Goal: Complete application form

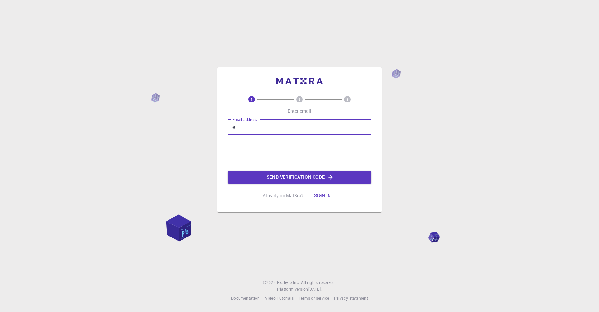
type input "[EMAIL_ADDRESS][DOMAIN_NAME]"
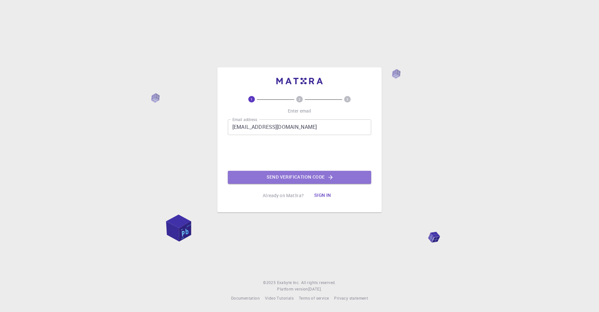
click at [304, 179] on button "Send verification code" at bounding box center [299, 177] width 143 height 13
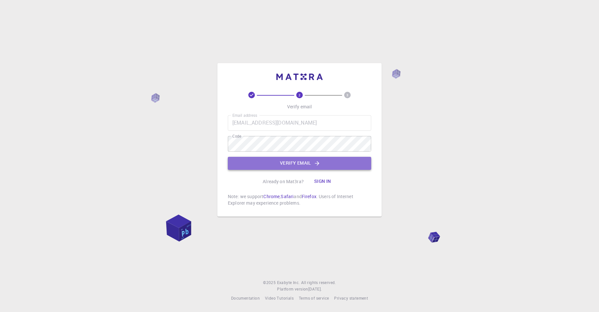
click at [245, 163] on button "Verify email" at bounding box center [299, 163] width 143 height 13
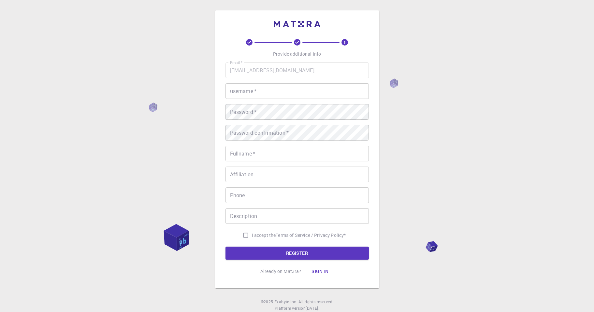
click at [263, 93] on input "username   *" at bounding box center [296, 91] width 143 height 16
type input "eoergen"
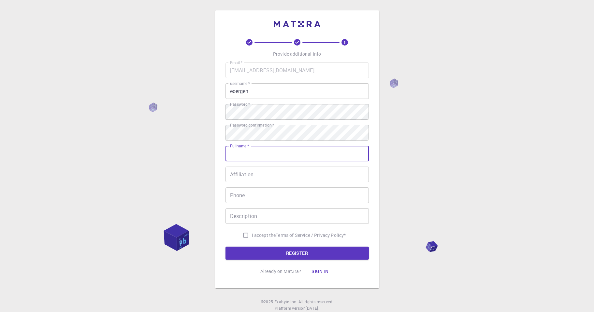
click at [237, 155] on input "Fullname   *" at bounding box center [296, 154] width 143 height 16
type input "[PERSON_NAME]"
type input "05413872988"
click at [244, 237] on input "I accept the Terms of Service / Privacy Policy *" at bounding box center [245, 235] width 12 height 12
checkbox input "true"
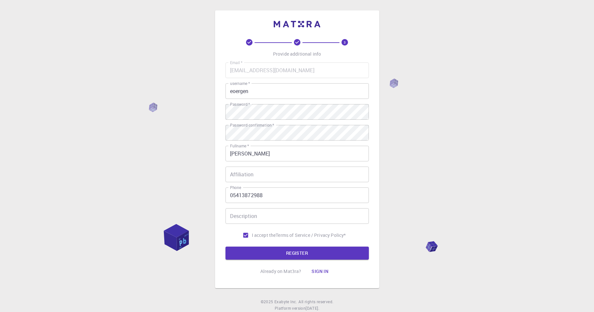
click at [250, 246] on form "Email   * [EMAIL_ADDRESS][DOMAIN_NAME] Email   * username   * eoergen username …" at bounding box center [296, 161] width 143 height 197
drag, startPoint x: 245, startPoint y: 249, endPoint x: 242, endPoint y: 252, distance: 5.1
click at [245, 249] on button "REGISTER" at bounding box center [296, 253] width 143 height 13
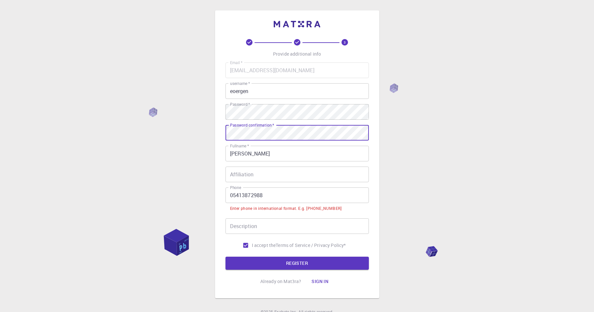
click at [203, 194] on div "3 Provide additional info Email   * [EMAIL_ADDRESS][DOMAIN_NAME] Email   * user…" at bounding box center [297, 171] width 594 height 342
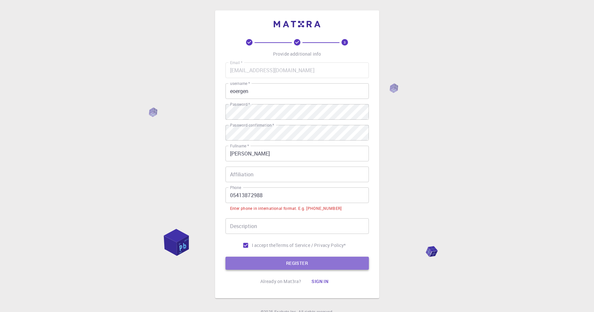
click at [318, 259] on button "REGISTER" at bounding box center [296, 263] width 143 height 13
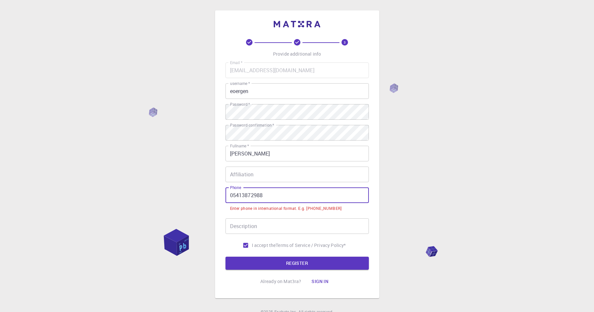
drag, startPoint x: 232, startPoint y: 196, endPoint x: 227, endPoint y: 196, distance: 4.6
click at [227, 196] on input "05413872988" at bounding box center [296, 196] width 143 height 16
click at [225, 198] on div "3 Provide additional info Email   * [EMAIL_ADDRESS][DOMAIN_NAME] Email   * user…" at bounding box center [297, 154] width 164 height 288
click at [229, 194] on input "05413872988" at bounding box center [296, 196] width 143 height 16
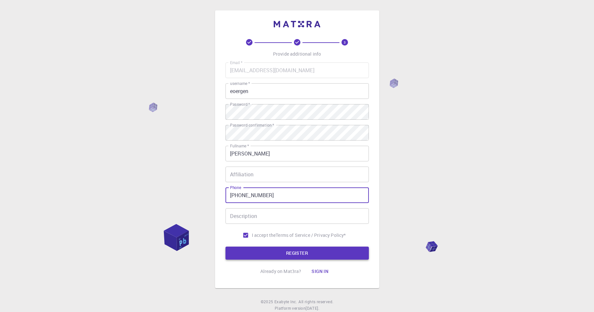
type input "[PHONE_NUMBER]"
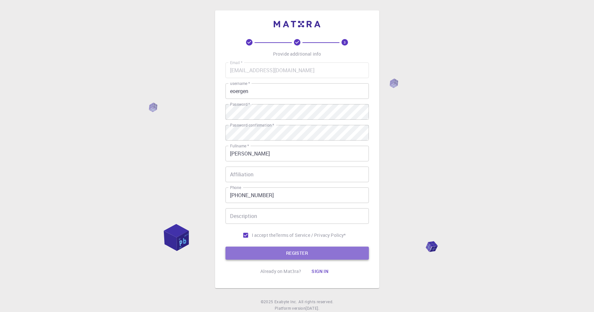
click at [268, 256] on button "REGISTER" at bounding box center [296, 253] width 143 height 13
click at [284, 252] on button "REGISTER" at bounding box center [296, 253] width 143 height 13
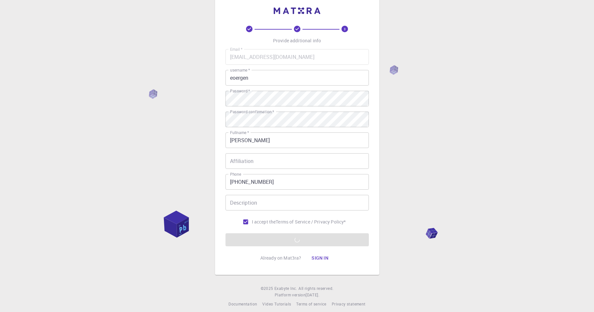
scroll to position [19, 0]
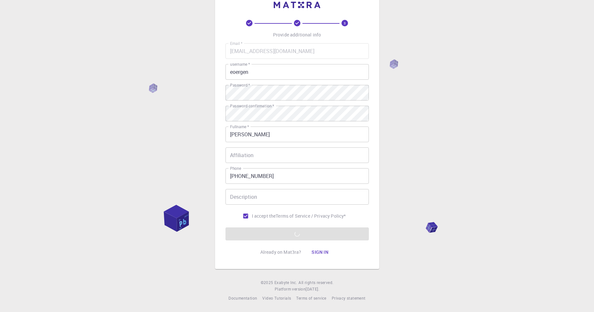
click at [503, 154] on div "3 Provide additional info Email   * [EMAIL_ADDRESS][DOMAIN_NAME] Email   * user…" at bounding box center [297, 147] width 594 height 332
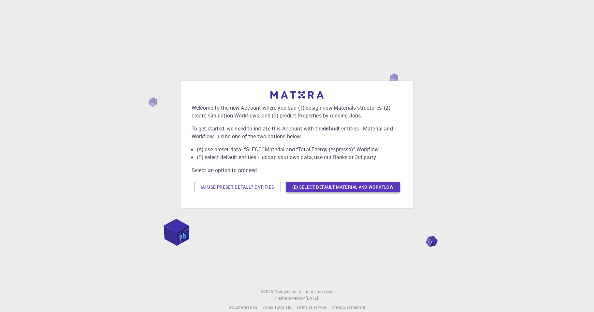
click at [316, 184] on button "(B) Select default material and workflow" at bounding box center [343, 187] width 114 height 10
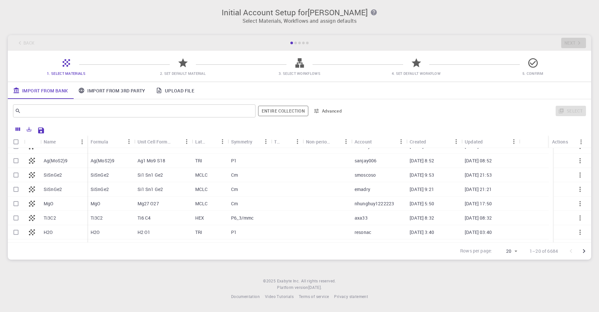
scroll to position [192, 0]
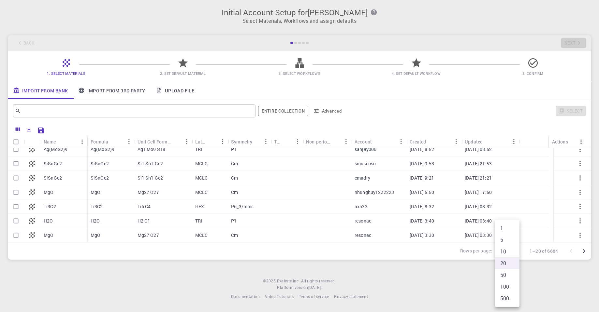
click at [510, 251] on body "Initial Account Setup for emel özlem ergen Select Materials, Workflows and assi…" at bounding box center [299, 156] width 599 height 312
click at [506, 299] on li "500" at bounding box center [507, 299] width 24 height 12
type input "500"
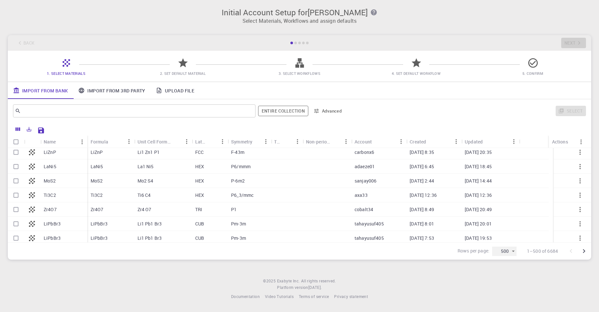
scroll to position [909, 0]
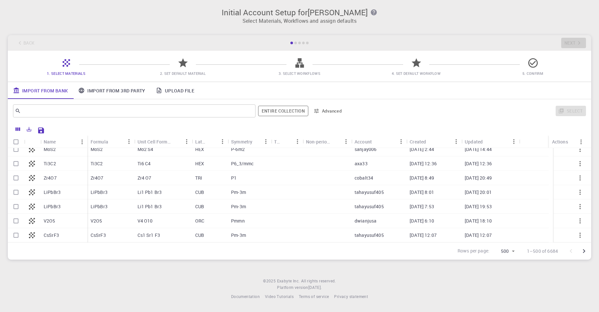
click at [185, 74] on span "2. Set Default Material" at bounding box center [183, 73] width 46 height 5
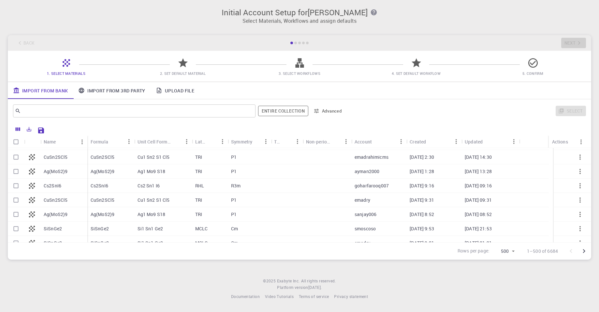
scroll to position [0, 0]
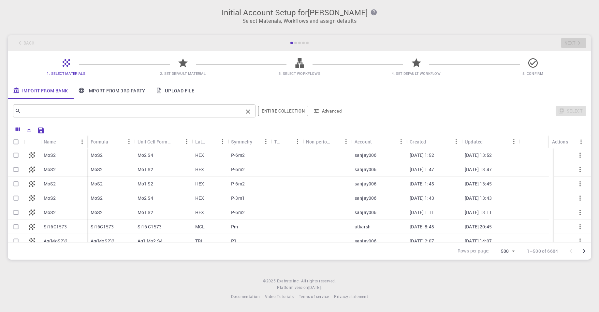
click at [124, 111] on input "text" at bounding box center [132, 111] width 222 height 9
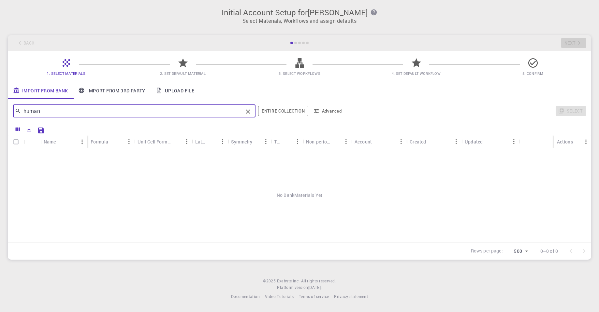
click at [44, 111] on input "human" at bounding box center [132, 111] width 222 height 9
click at [56, 112] on input "head" at bounding box center [132, 111] width 222 height 9
type input "e"
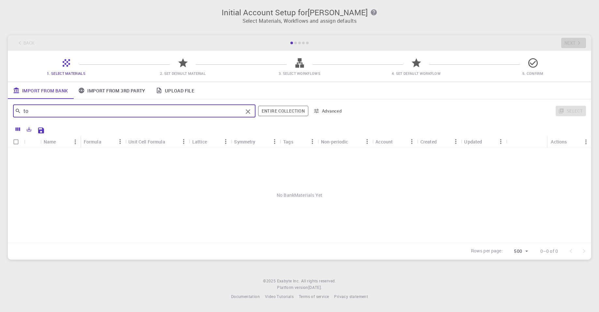
type input "t"
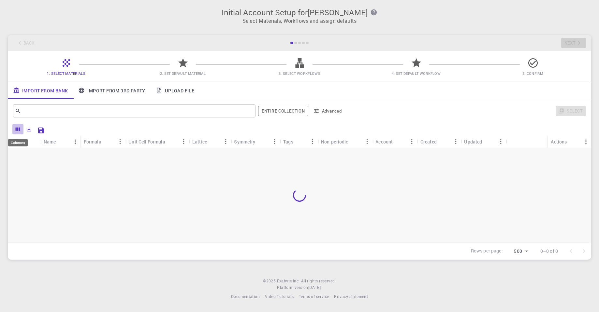
click at [18, 132] on icon "Columns" at bounding box center [18, 129] width 6 height 6
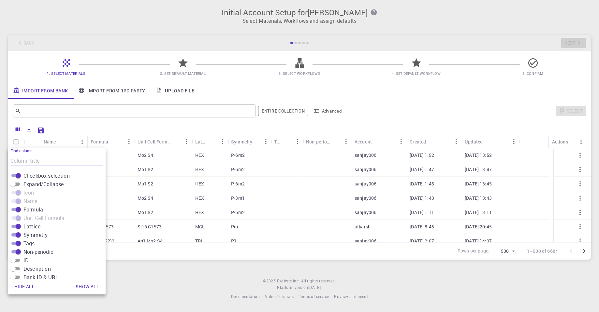
click at [230, 266] on div "Initial Account Setup for emel özlem ergen Select Materials, Workflows and assi…" at bounding box center [299, 134] width 599 height 268
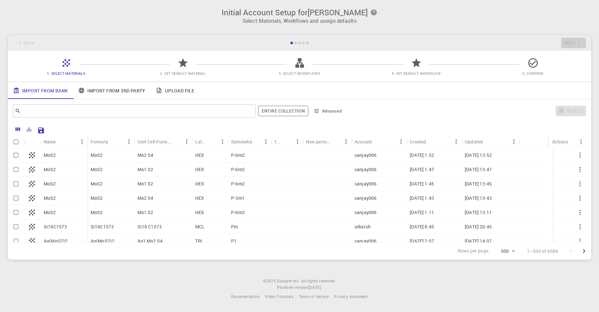
drag, startPoint x: 230, startPoint y: 266, endPoint x: 216, endPoint y: 264, distance: 14.6
click at [216, 264] on div "Initial Account Setup for emel özlem ergen Select Materials, Workflows and assi…" at bounding box center [299, 134] width 599 height 268
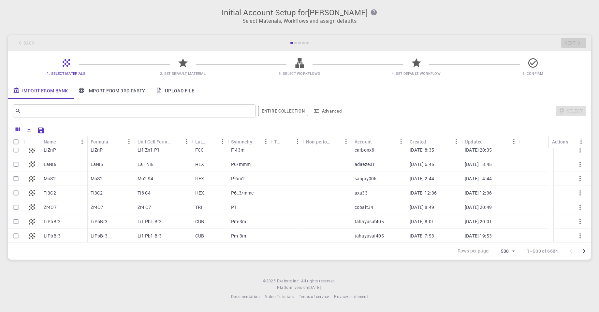
scroll to position [847, 0]
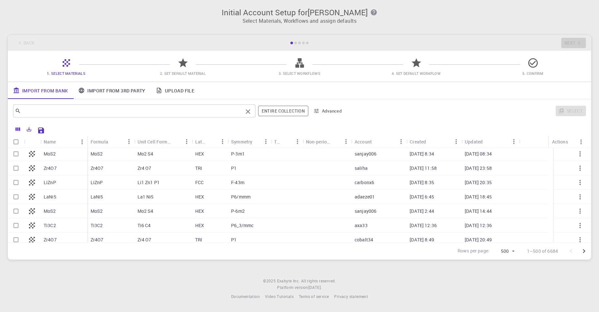
click at [61, 108] on input "text" at bounding box center [132, 111] width 222 height 9
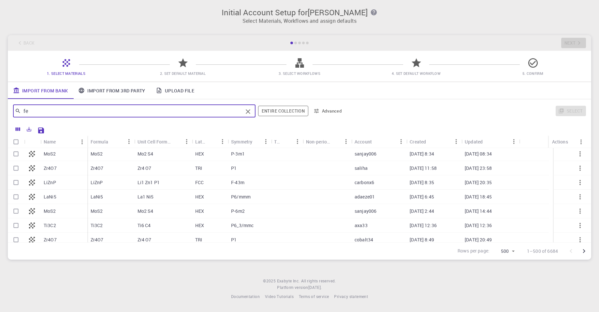
type input "fem"
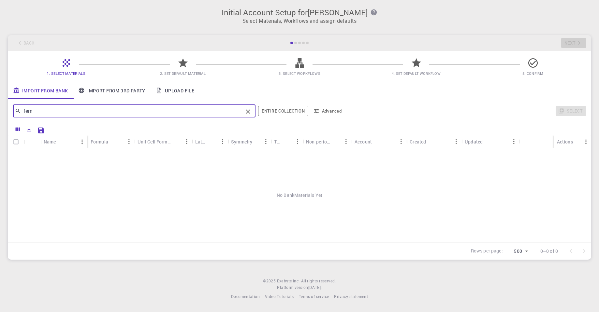
scroll to position [0, 0]
click at [248, 114] on icon "Clear" at bounding box center [248, 112] width 8 height 8
click at [279, 113] on button "Entire collection" at bounding box center [283, 111] width 50 height 10
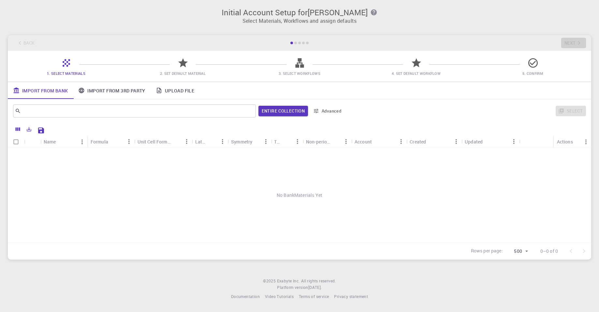
drag, startPoint x: 340, startPoint y: 117, endPoint x: 332, endPoint y: 110, distance: 11.1
click at [339, 117] on div "​ Entire collection Advanced" at bounding box center [178, 111] width 331 height 16
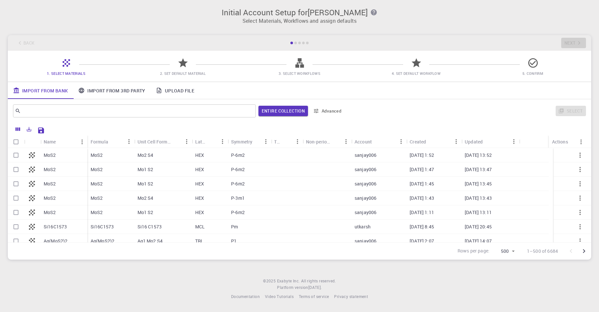
click at [331, 109] on button "Advanced" at bounding box center [327, 111] width 34 height 10
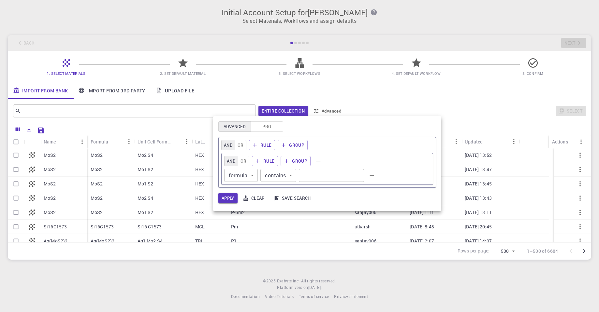
click at [261, 139] on div "AND OR Rule Group AND OR Rule Group formula formula ​ contains contains ​ ​" at bounding box center [327, 162] width 218 height 51
click at [262, 144] on button "Rule" at bounding box center [262, 145] width 26 height 10
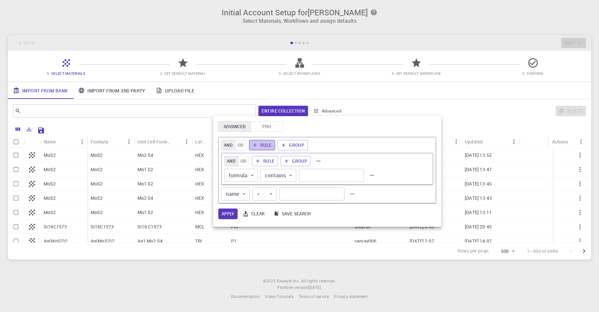
click at [263, 144] on button "Rule" at bounding box center [262, 145] width 26 height 10
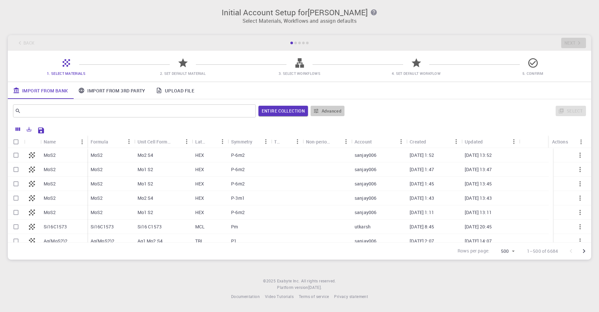
click at [324, 108] on button "Advanced" at bounding box center [327, 111] width 34 height 10
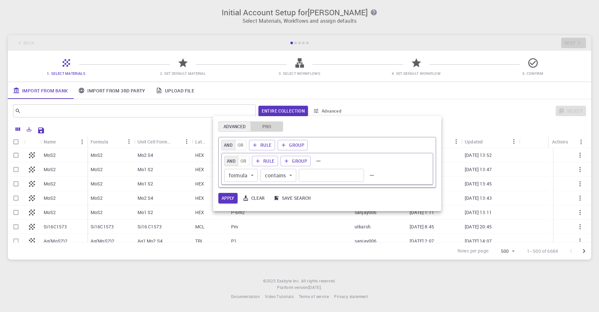
click at [264, 122] on button "Pro" at bounding box center [267, 127] width 33 height 10
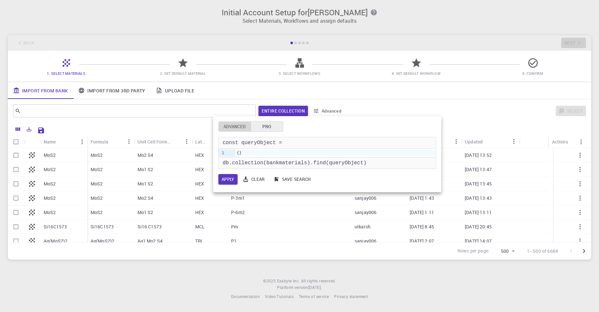
click at [238, 124] on button "Advanced" at bounding box center [234, 127] width 33 height 10
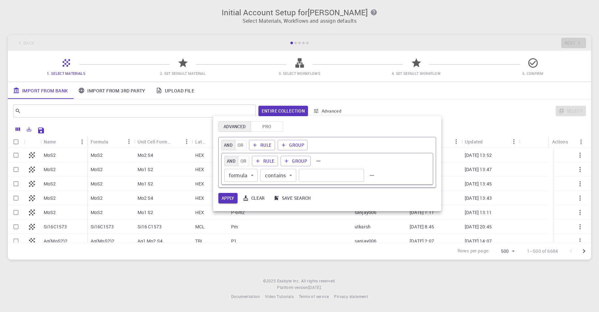
click at [307, 177] on input "text" at bounding box center [331, 175] width 65 height 13
click at [250, 176] on body "Initial Account Setup for emel özlem ergen Select Materials, Workflows and assi…" at bounding box center [299, 156] width 599 height 312
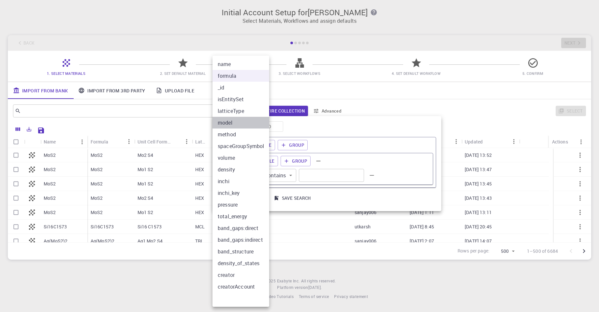
click at [228, 125] on li "model" at bounding box center [240, 123] width 57 height 12
click at [355, 110] on div at bounding box center [299, 156] width 599 height 312
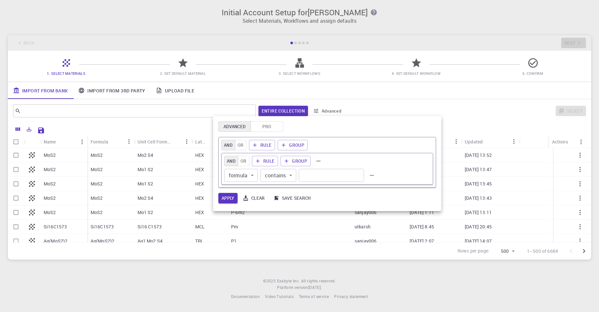
drag, startPoint x: 99, startPoint y: 233, endPoint x: 99, endPoint y: 228, distance: 4.9
click at [99, 233] on div at bounding box center [299, 156] width 599 height 312
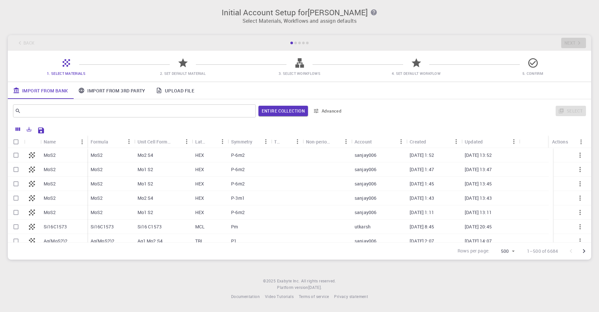
click at [63, 230] on p "Si16C1573" at bounding box center [55, 227] width 23 height 7
checkbox input "true"
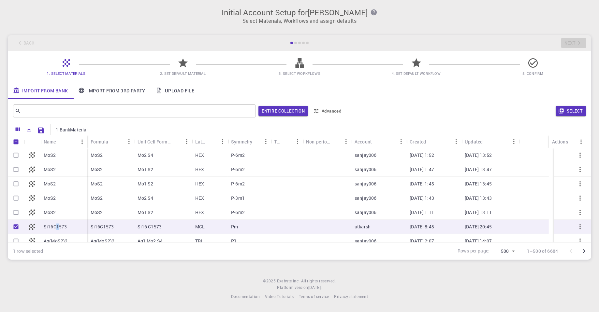
click at [57, 232] on div "Si16C1573" at bounding box center [63, 227] width 47 height 14
checkbox input "false"
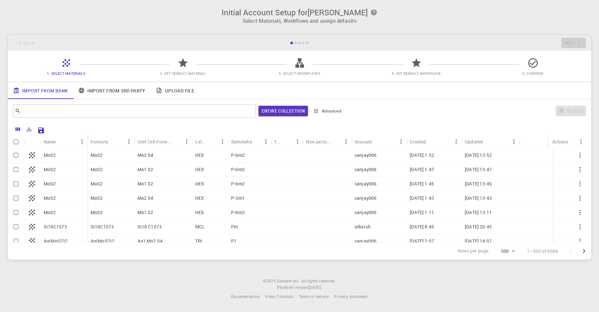
click at [505, 224] on div "09-19-2025 20:45" at bounding box center [490, 227] width 58 height 14
checkbox input "true"
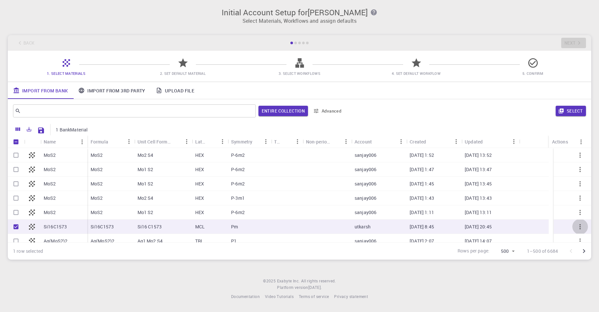
click at [572, 223] on button "button" at bounding box center [580, 227] width 16 height 16
click at [579, 228] on icon "button" at bounding box center [580, 227] width 8 height 8
drag, startPoint x: 18, startPoint y: 227, endPoint x: 206, endPoint y: 204, distance: 189.1
click at [18, 227] on input "Unselect row" at bounding box center [16, 227] width 12 height 12
checkbox input "false"
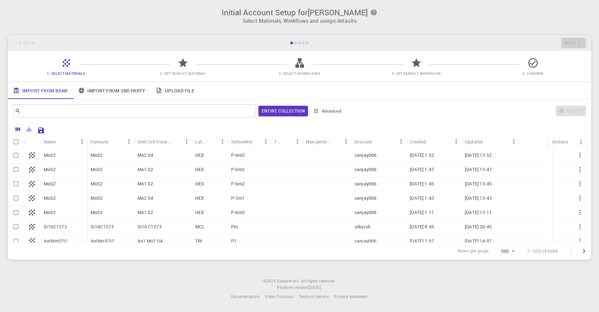
click at [576, 226] on icon "button" at bounding box center [580, 227] width 8 height 8
click at [575, 204] on button "button" at bounding box center [580, 199] width 16 height 16
click at [104, 227] on p "Si16C1573" at bounding box center [102, 227] width 23 height 7
checkbox input "true"
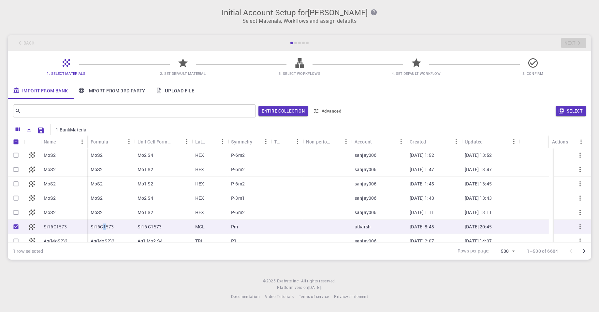
click at [104, 227] on p "Si16C1573" at bounding box center [102, 227] width 23 height 7
checkbox input "false"
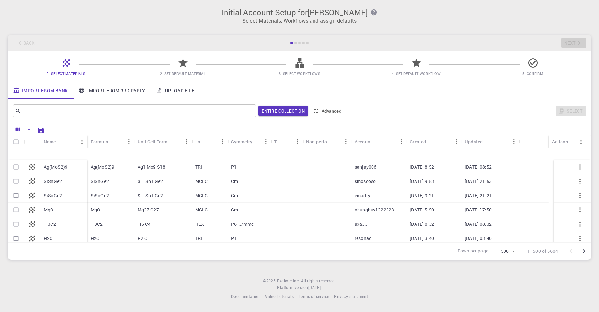
scroll to position [228, 0]
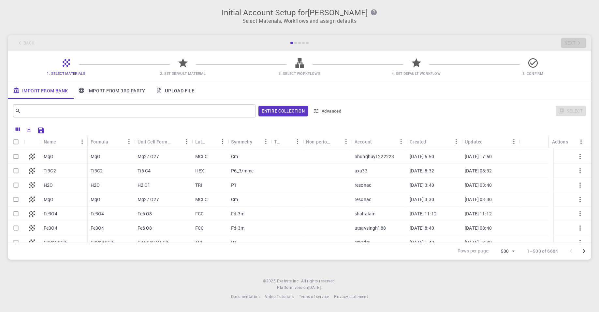
click at [358, 141] on div "Account" at bounding box center [362, 142] width 17 height 13
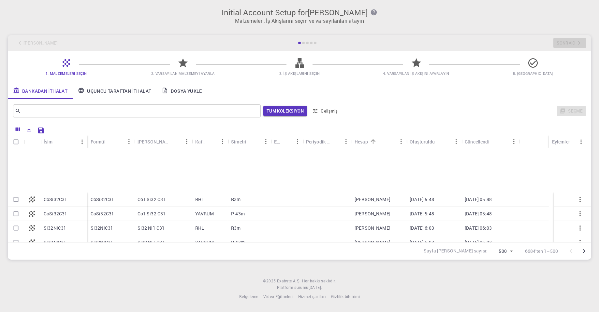
scroll to position [3974, 0]
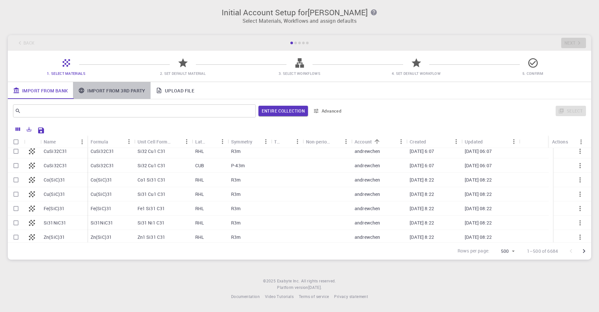
click at [127, 89] on link "Import From 3rd Party" at bounding box center [111, 90] width 77 height 17
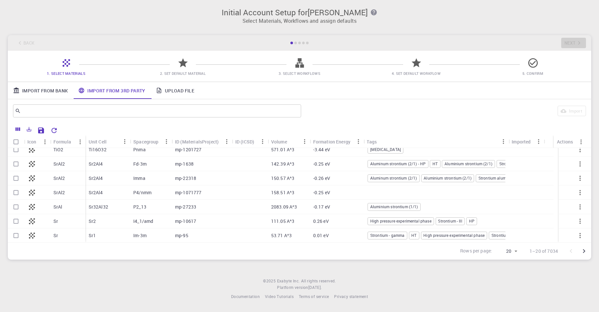
scroll to position [192, 0]
click at [509, 252] on body "Initial Account Setup for emel özlem ergen Select Materials, Workflows and assi…" at bounding box center [299, 156] width 599 height 312
click at [507, 297] on li "500" at bounding box center [507, 299] width 24 height 12
type input "500"
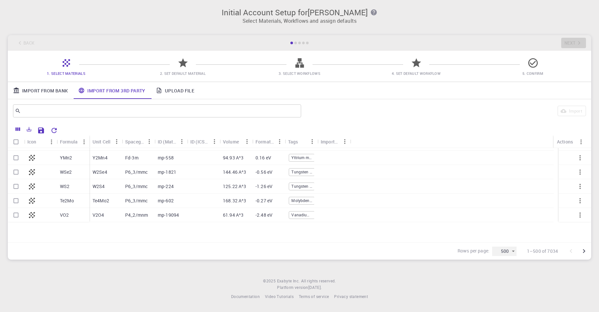
scroll to position [388, 0]
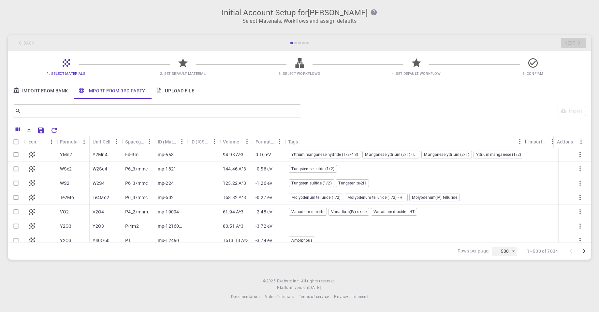
drag, startPoint x: 315, startPoint y: 139, endPoint x: 523, endPoint y: 159, distance: 208.5
click at [523, 159] on div "Icon Formula Unit Cell Spacegroup ID (MaterialsProject) ID (ICSD) Volume Format…" at bounding box center [299, 189] width 583 height 107
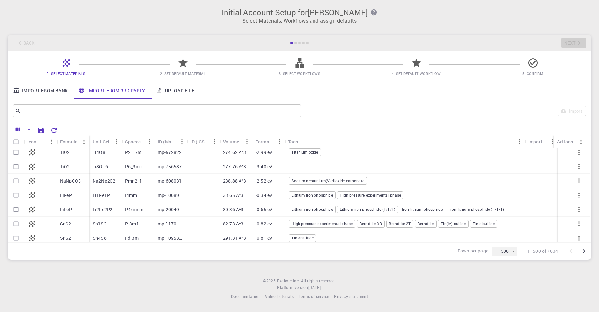
scroll to position [4590, 0]
